Goal: Ask a question

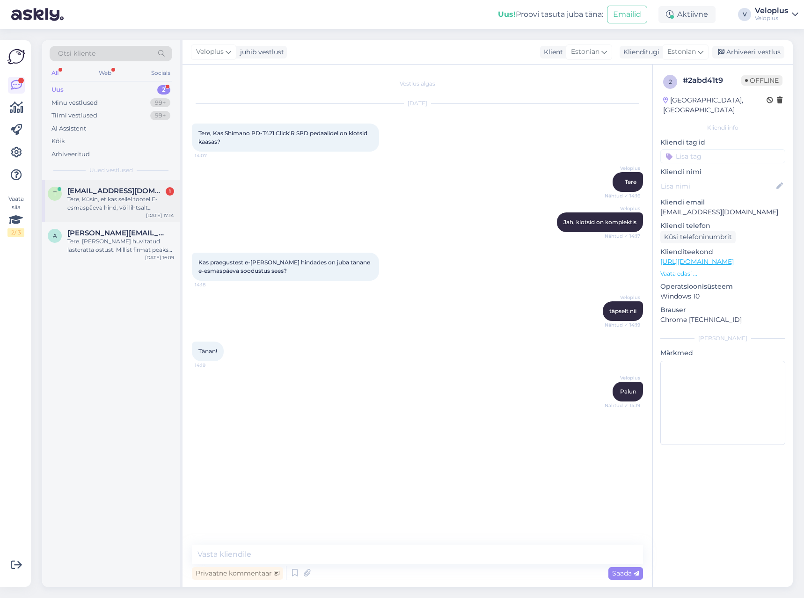
click at [104, 194] on span "[EMAIL_ADDRESS][DOMAIN_NAME]" at bounding box center [115, 191] width 97 height 8
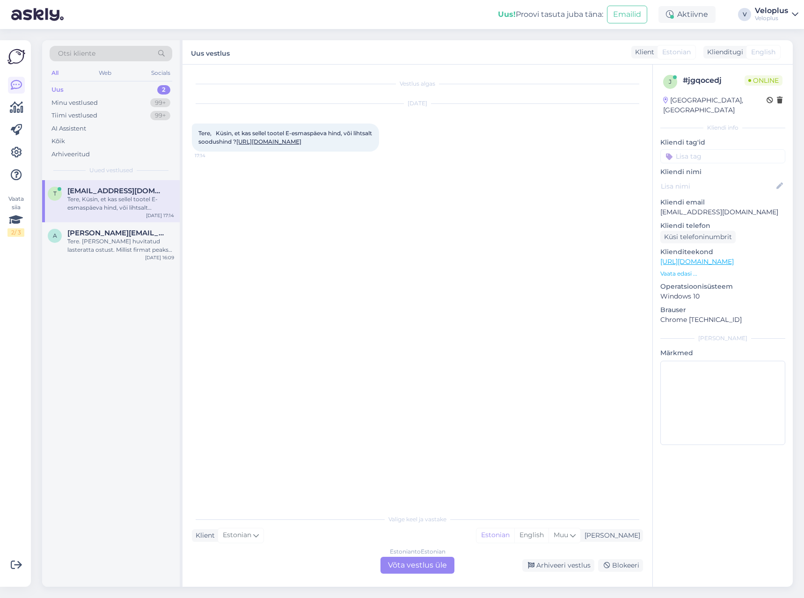
click at [302, 143] on link "[URL][DOMAIN_NAME]" at bounding box center [268, 141] width 65 height 7
click at [413, 560] on div "Estonian to Estonian Võta vestlus üle" at bounding box center [418, 565] width 74 height 17
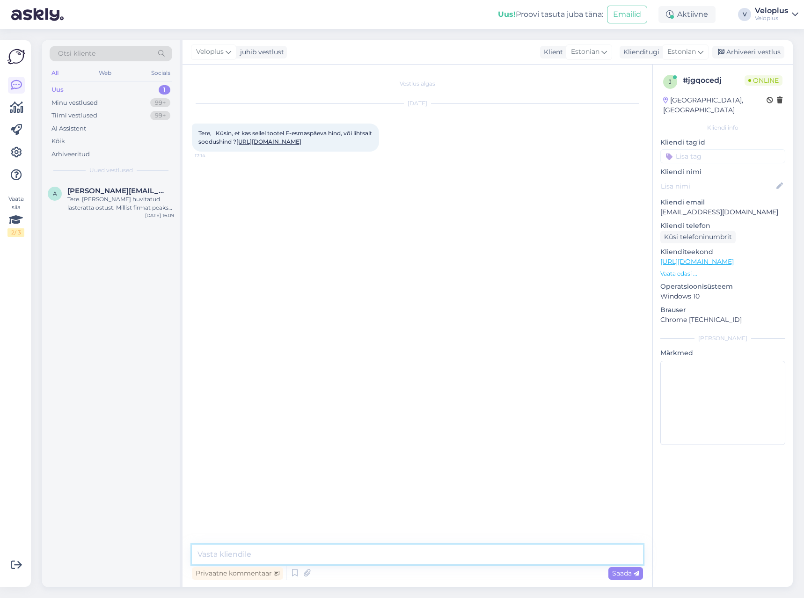
click at [413, 560] on textarea at bounding box center [417, 555] width 451 height 20
type textarea "Tere"
type textarea "See on e-smaspäeva erihind. Homsest on selle soodustus 1499€"
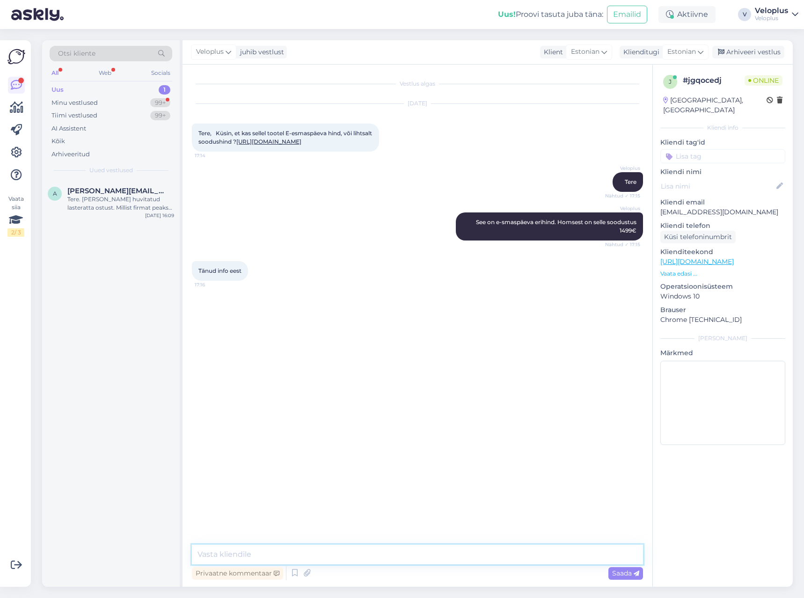
click at [262, 551] on textarea at bounding box center [417, 555] width 451 height 20
type textarea "Palun"
click at [310, 559] on textarea at bounding box center [417, 555] width 451 height 20
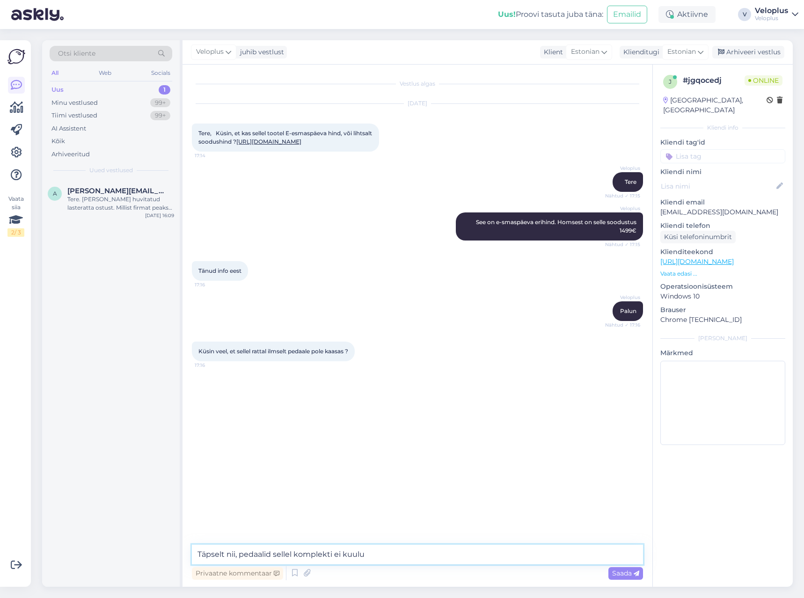
type textarea "Täpselt nii, pedaalid sellel komplekti ei kuuluõ"
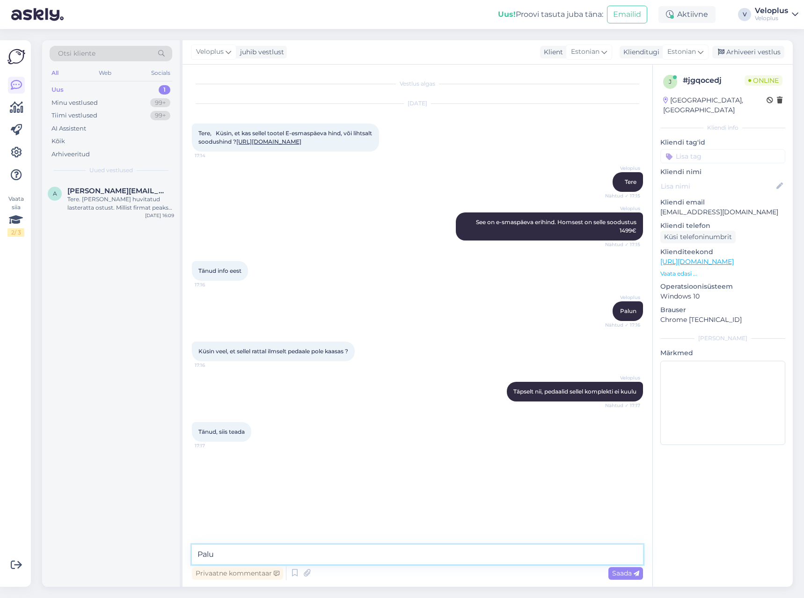
type textarea "Palun"
